Goal: Register for event/course

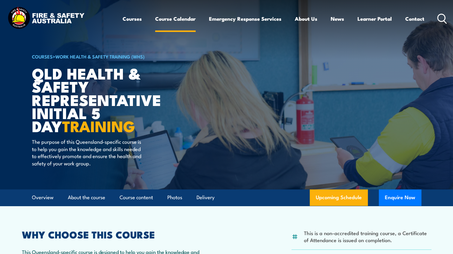
click at [174, 17] on link "Course Calendar" at bounding box center [175, 19] width 40 height 16
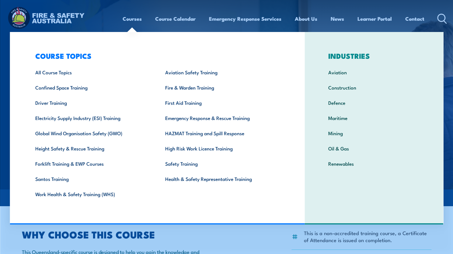
click at [131, 21] on link "Courses" at bounding box center [132, 19] width 19 height 16
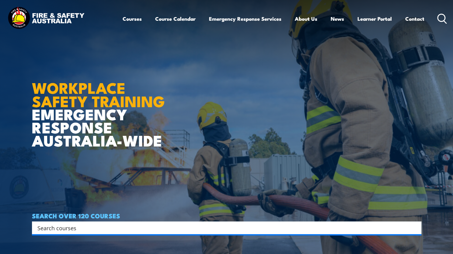
click at [174, 19] on link "Course Calendar" at bounding box center [175, 19] width 40 height 16
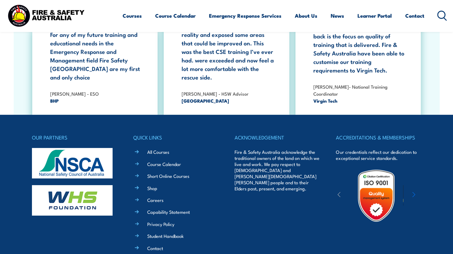
scroll to position [1125, 0]
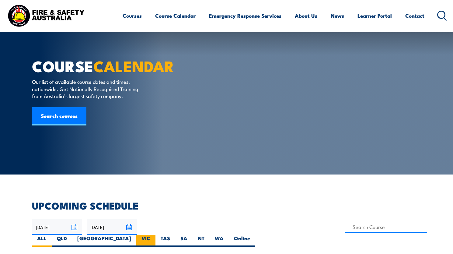
scroll to position [172, 0]
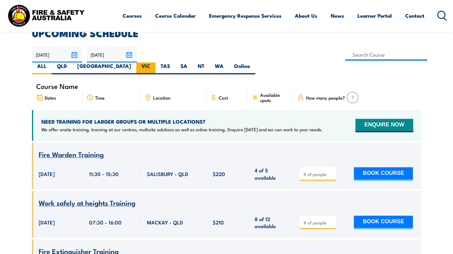
click at [156, 62] on label "VIC" at bounding box center [145, 68] width 19 height 12
click at [154, 62] on input "VIC" at bounding box center [152, 64] width 4 height 4
radio input "true"
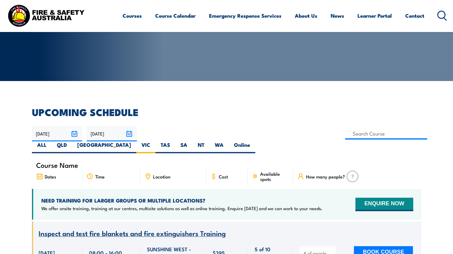
scroll to position [89, 0]
